Goal: Obtain resource: Download file/media

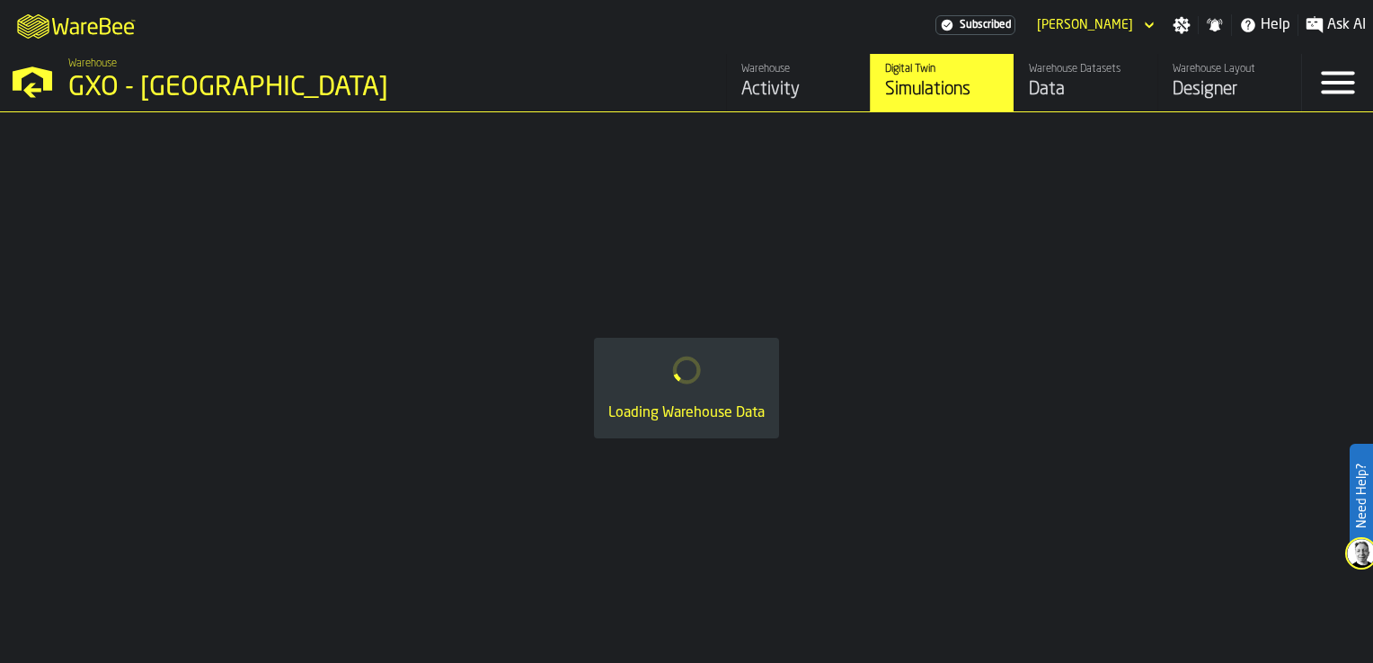
click at [1069, 85] on div "Data" at bounding box center [1086, 89] width 114 height 25
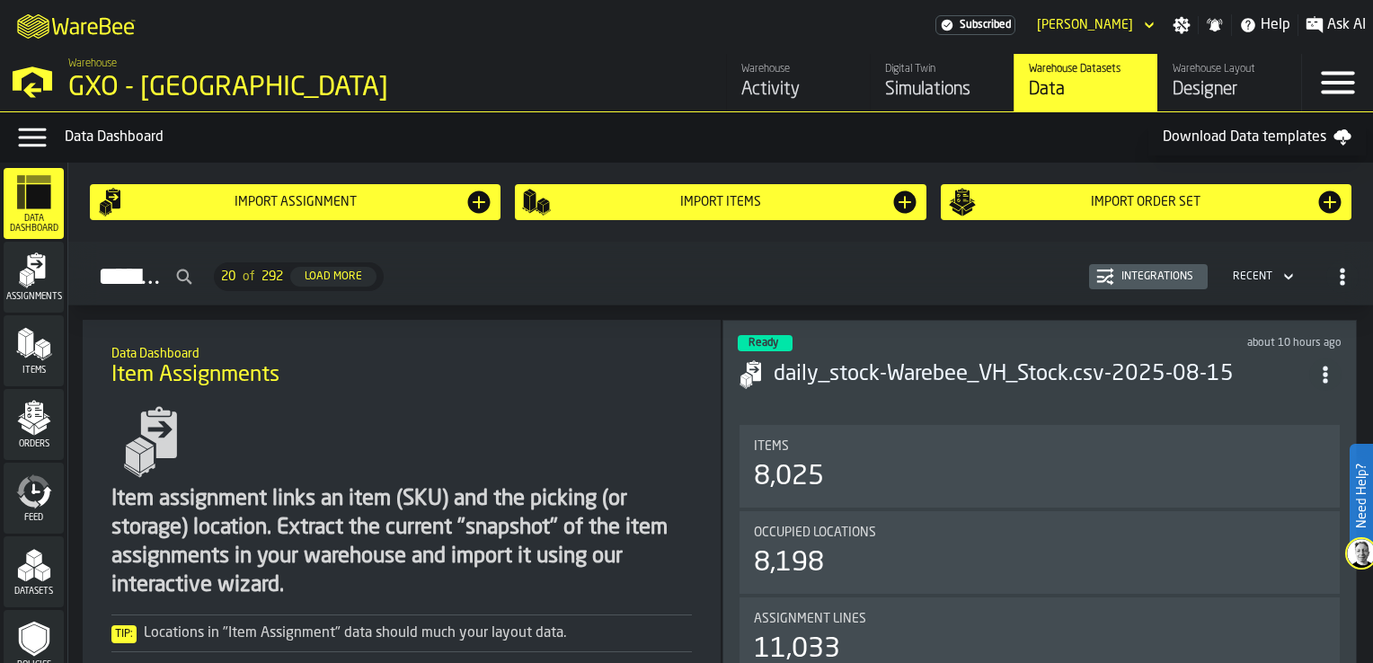
click at [27, 446] on span "Orders" at bounding box center [34, 445] width 60 height 10
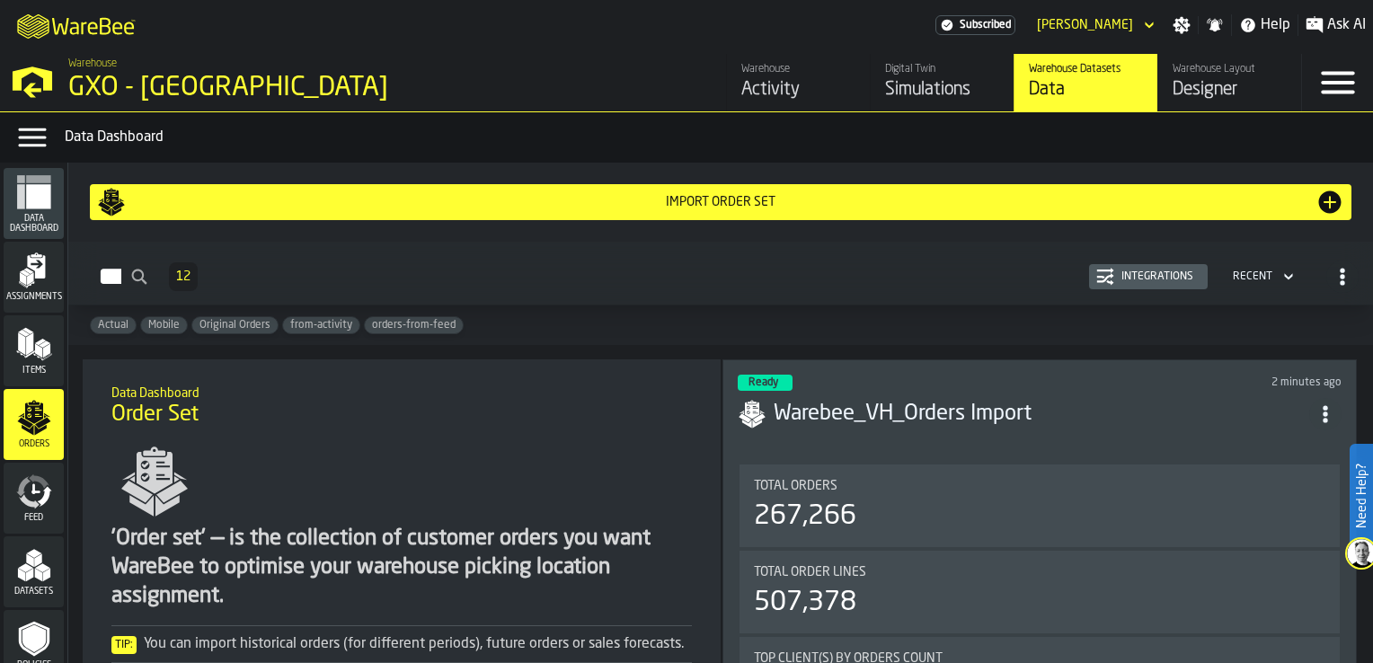
click at [1129, 283] on div "Integrations" at bounding box center [1149, 277] width 104 height 18
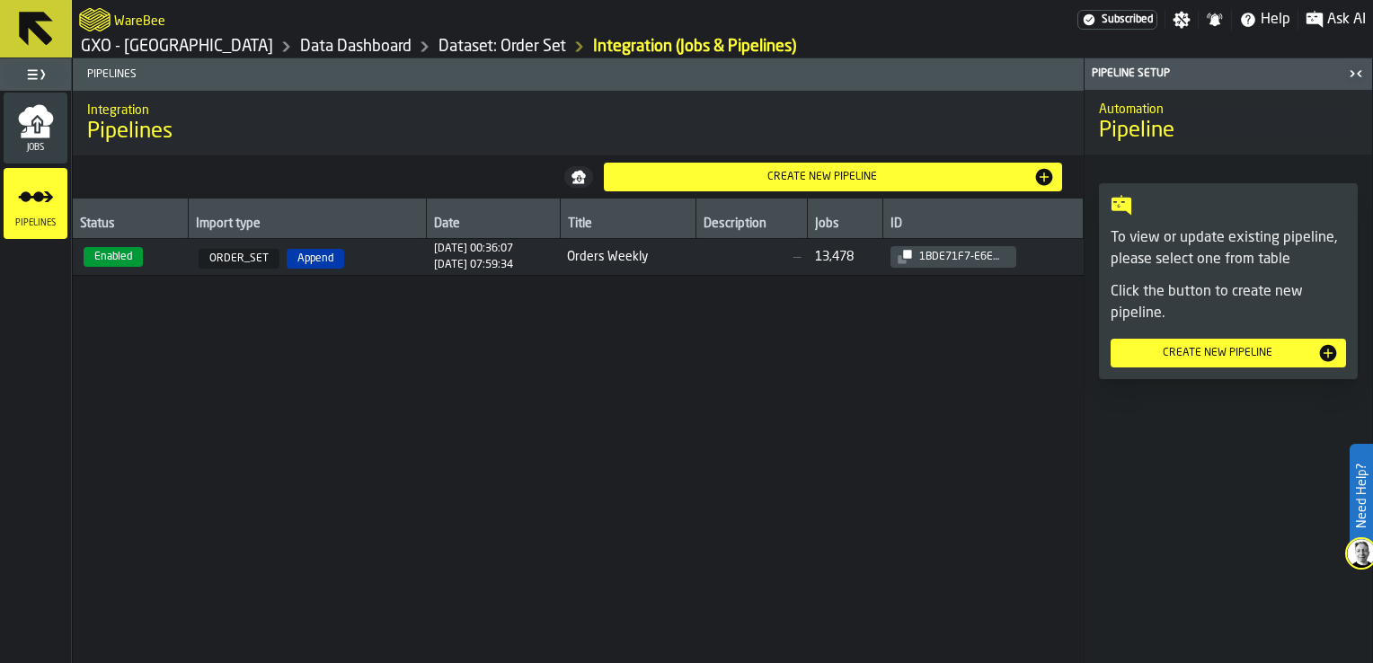
click at [25, 131] on icon "menu Jobs" at bounding box center [35, 133] width 29 height 12
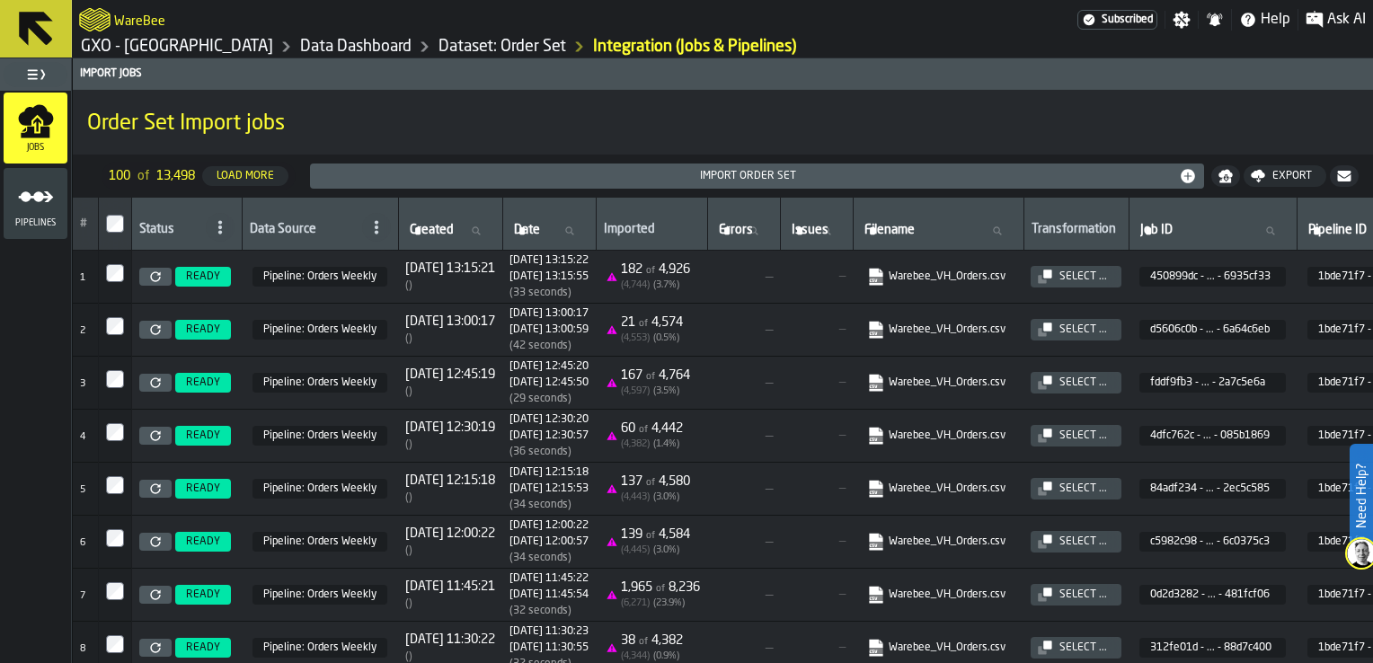
click at [334, 270] on span "Pipeline: Orders Weekly" at bounding box center [320, 277] width 135 height 20
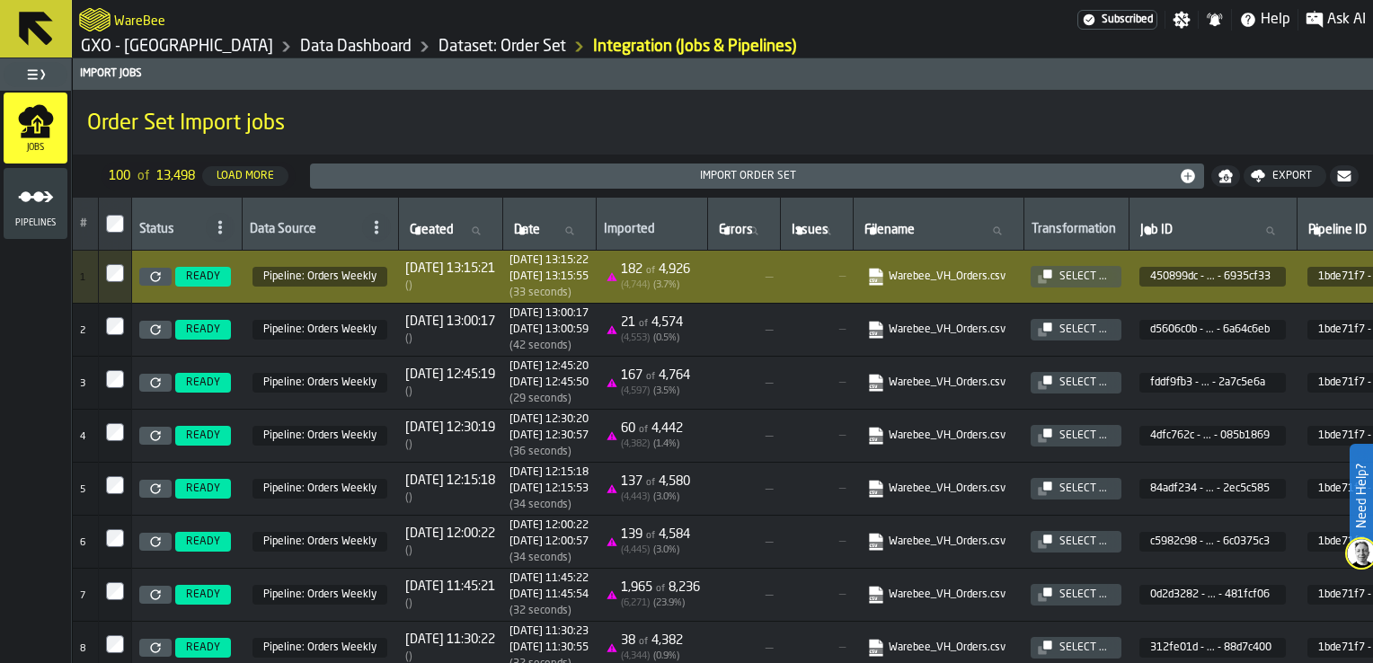
click at [1006, 277] on link "Warebee_VH_Orders.csv" at bounding box center [936, 277] width 138 height 18
